Goal: Register for event/course

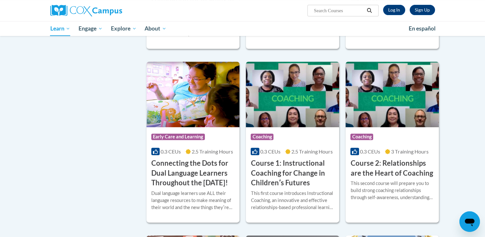
scroll to position [247, 0]
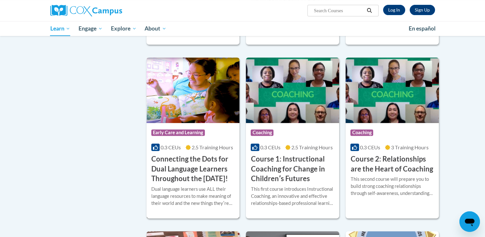
click at [179, 172] on h3 "Connecting the Dots for Dual Language Learners Throughout the [DATE]!" at bounding box center [193, 168] width 84 height 29
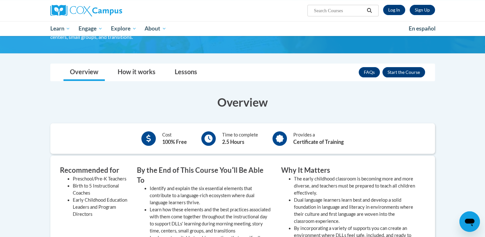
scroll to position [126, 0]
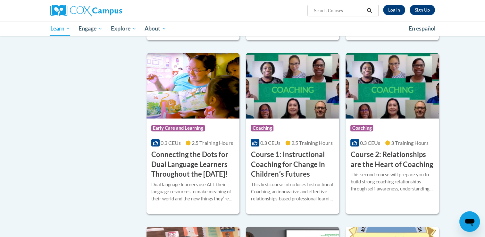
scroll to position [254, 0]
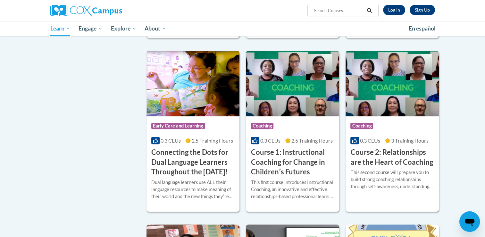
click at [182, 101] on img at bounding box center [193, 83] width 93 height 65
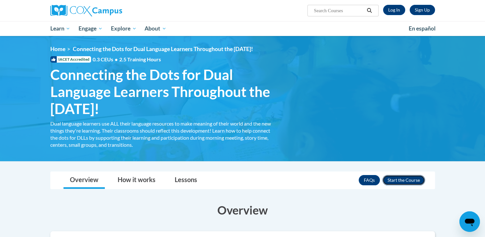
click at [403, 183] on button "Enroll" at bounding box center [403, 180] width 43 height 10
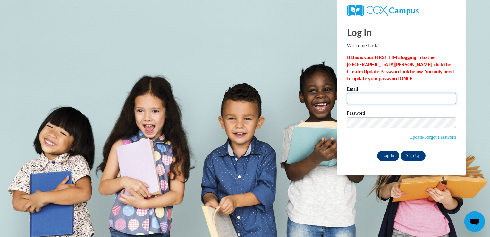
type input "[EMAIL_ADDRESS][DOMAIN_NAME]"
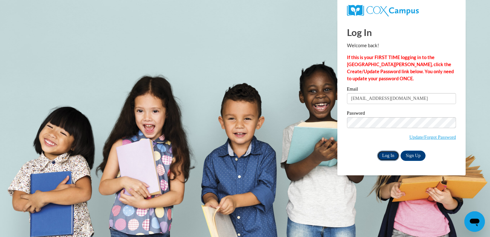
click at [392, 156] on input "Log In" at bounding box center [388, 155] width 22 height 10
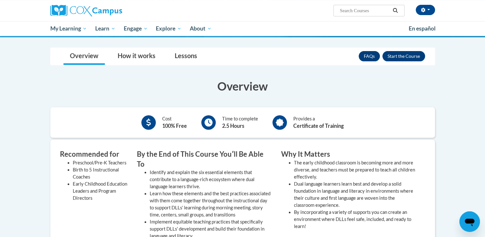
scroll to position [127, 0]
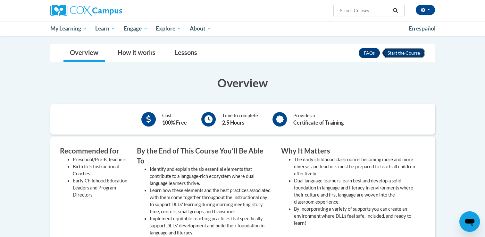
click at [397, 49] on button "Enroll" at bounding box center [403, 53] width 43 height 10
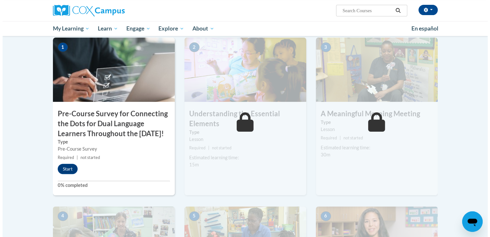
scroll to position [146, 0]
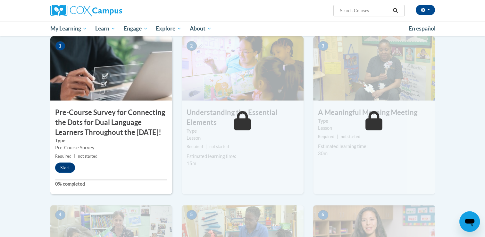
click at [90, 84] on img at bounding box center [111, 68] width 122 height 64
click at [61, 172] on button "Start" at bounding box center [65, 167] width 20 height 10
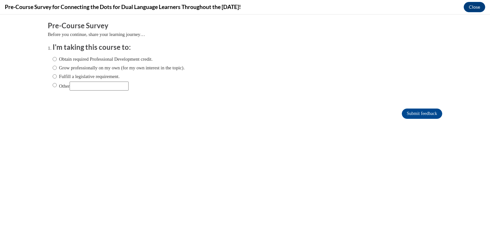
scroll to position [0, 0]
click at [53, 59] on input "Obtain required Professional Development credit." at bounding box center [55, 58] width 4 height 7
radio input "true"
click at [409, 119] on form "Pre-Course Survey Before you continue, share your learning journey… I'm taking …" at bounding box center [245, 73] width 394 height 105
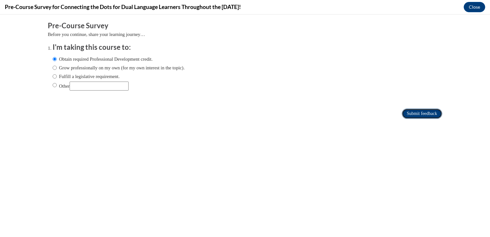
click at [404, 112] on input "Submit feedback" at bounding box center [422, 113] width 40 height 10
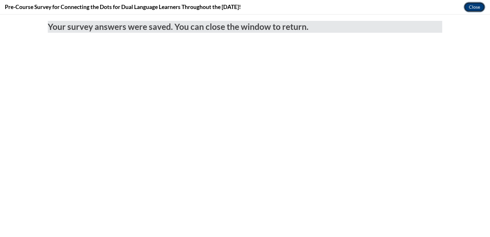
click at [468, 5] on button "Close" at bounding box center [474, 7] width 21 height 10
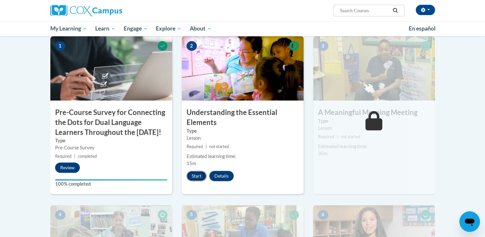
click at [198, 176] on button "Start" at bounding box center [197, 176] width 20 height 10
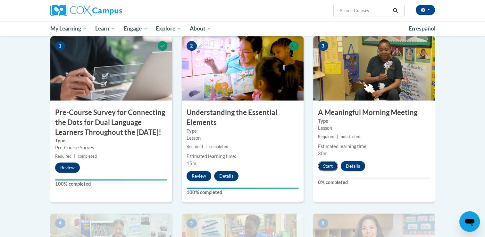
click at [322, 166] on button "Start" at bounding box center [328, 166] width 20 height 10
